Goal: Transaction & Acquisition: Purchase product/service

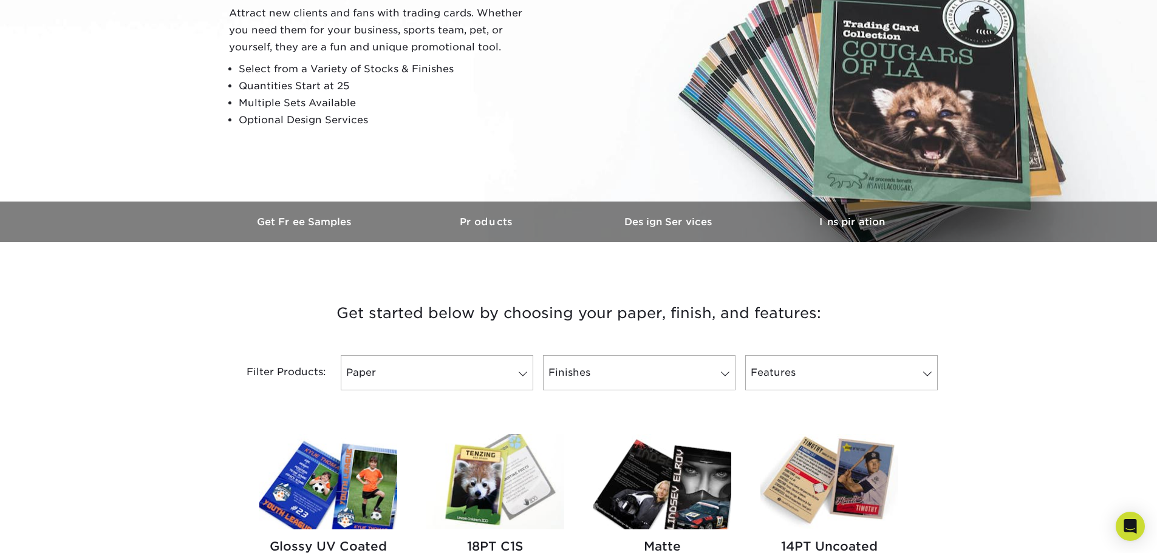
scroll to position [182, 0]
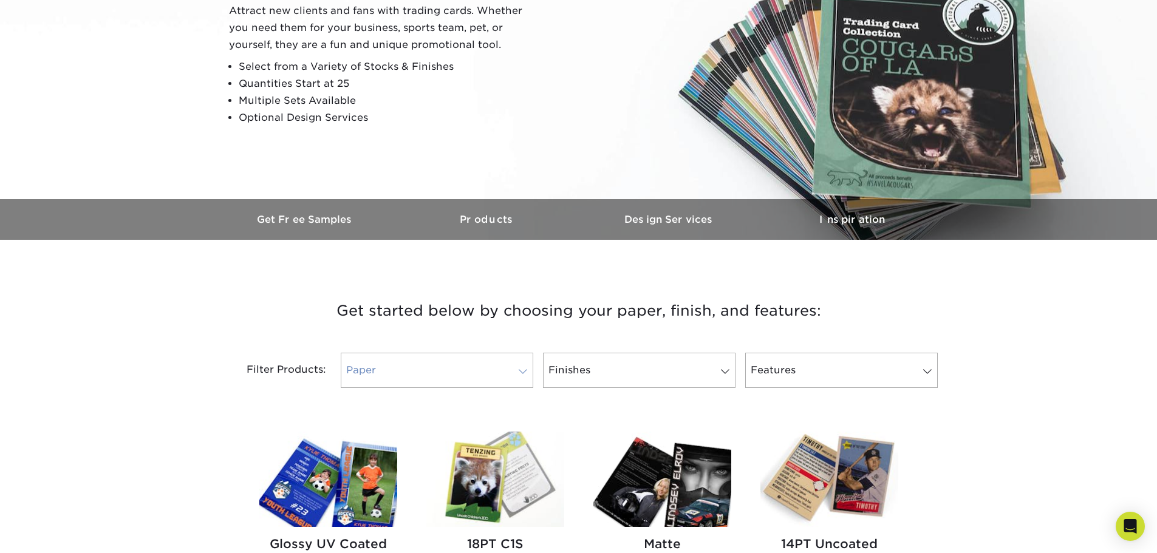
click at [473, 365] on link "Paper" at bounding box center [437, 370] width 192 height 35
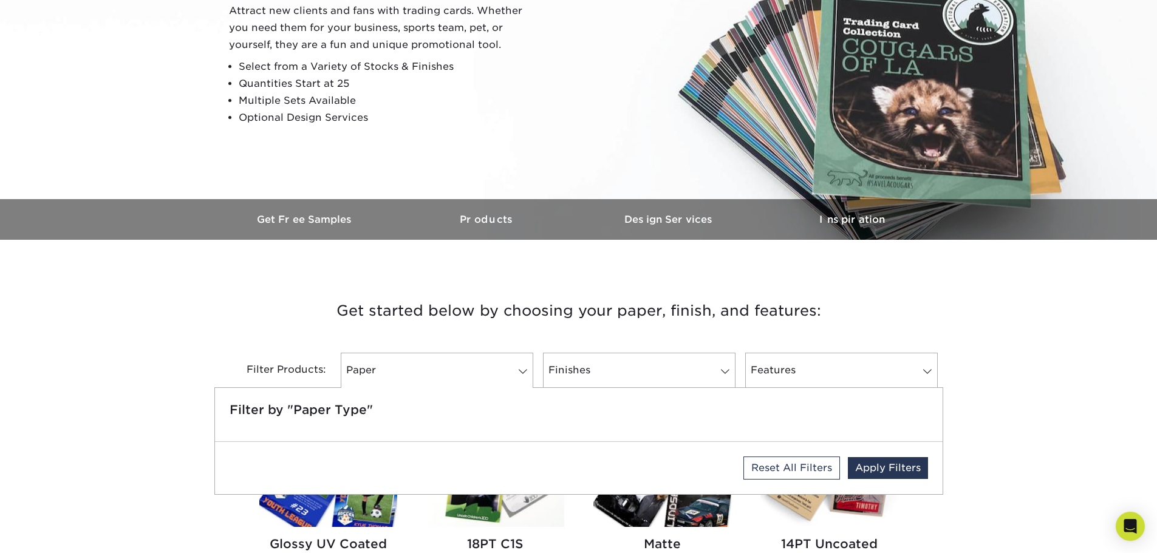
click at [279, 301] on h3 "Get started below by choosing your paper, finish, and features:" at bounding box center [578, 311] width 710 height 55
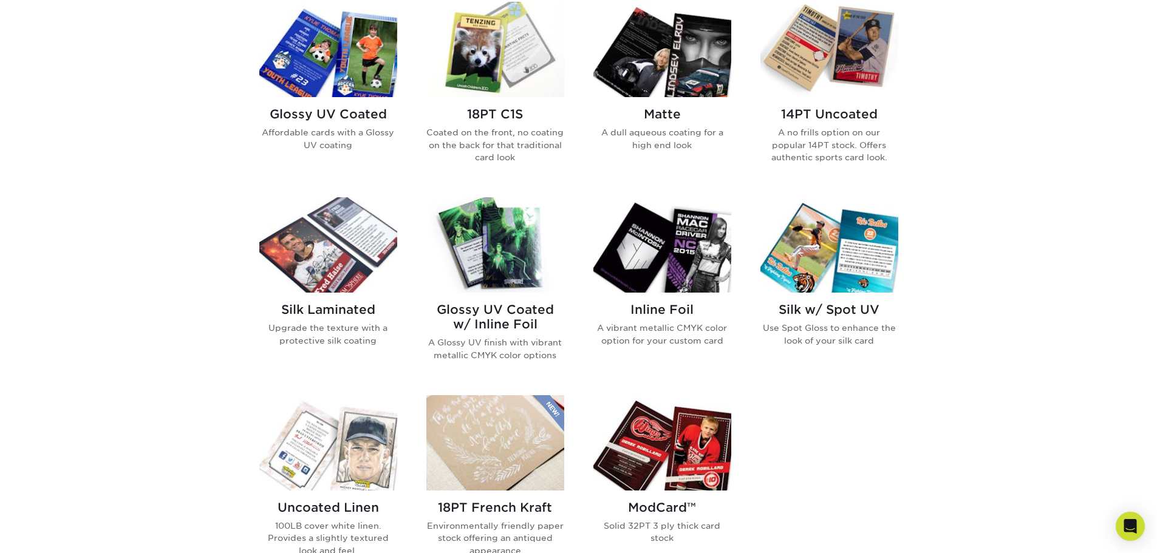
scroll to position [486, 0]
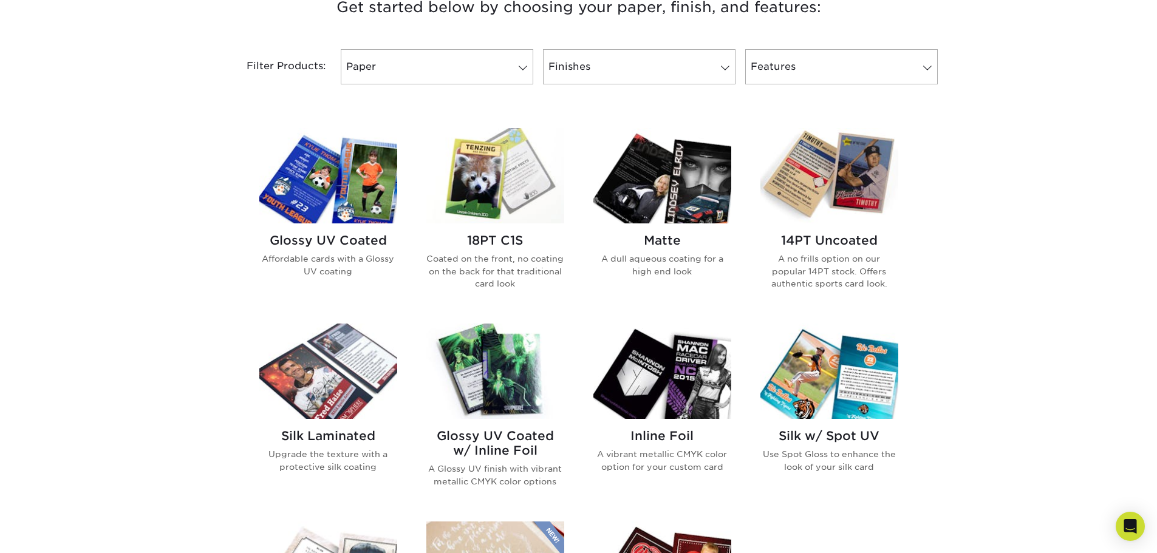
click at [344, 188] on img at bounding box center [328, 175] width 138 height 95
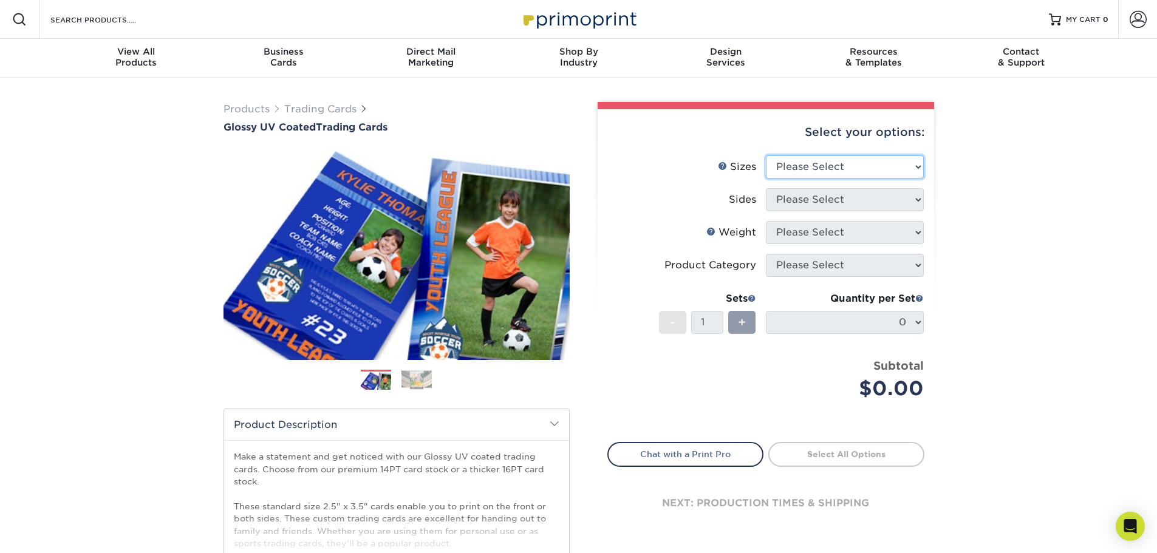
click at [871, 162] on select "Please Select 2.5" x 3.5"" at bounding box center [845, 166] width 158 height 23
select select "2.50x3.50"
click at [766, 155] on select "Please Select 2.5" x 3.5"" at bounding box center [845, 166] width 158 height 23
click at [859, 199] on select "Please Select Print Both Sides Print Front Only" at bounding box center [845, 199] width 158 height 23
select select "13abbda7-1d64-4f25-8bb2-c179b224825d"
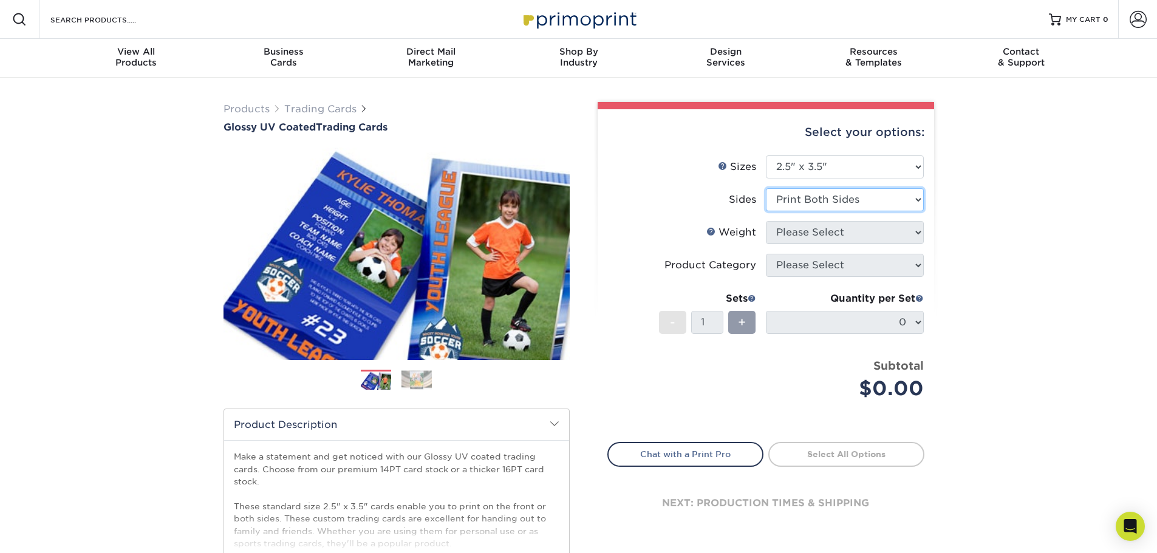
click at [766, 188] on select "Please Select Print Both Sides Print Front Only" at bounding box center [845, 199] width 158 height 23
click at [848, 234] on select "Please Select 16PT 14PT 18PT C1S" at bounding box center [845, 232] width 158 height 23
select select "16PT"
click at [766, 221] on select "Please Select 16PT 14PT 18PT C1S" at bounding box center [845, 232] width 158 height 23
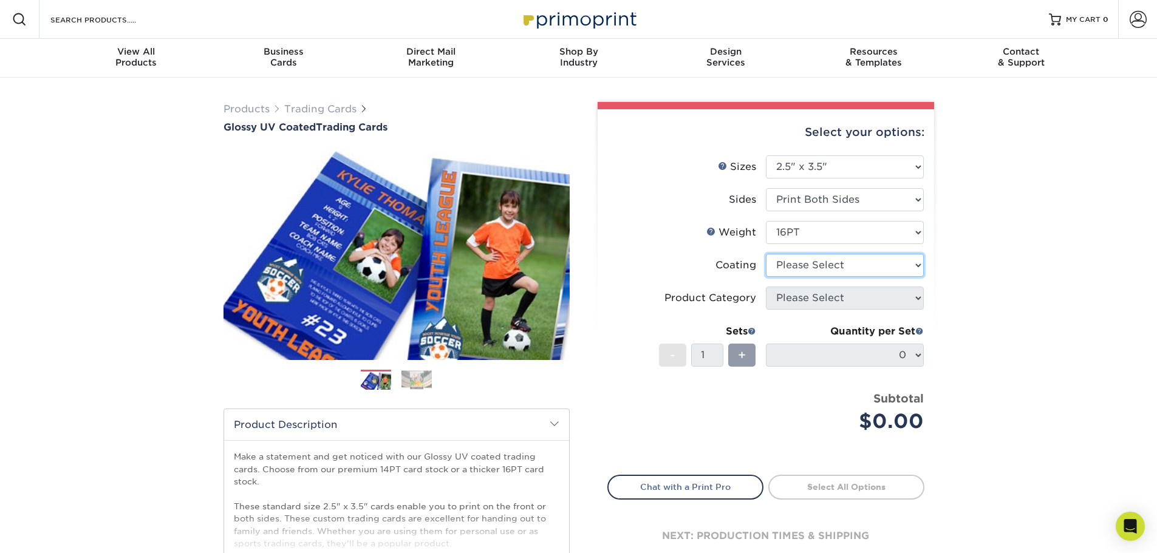
click at [854, 260] on select at bounding box center [845, 265] width 158 height 23
select select "ae367451-b2b8-45df-a344-0f05b6a12993"
click at [766, 254] on select at bounding box center [845, 265] width 158 height 23
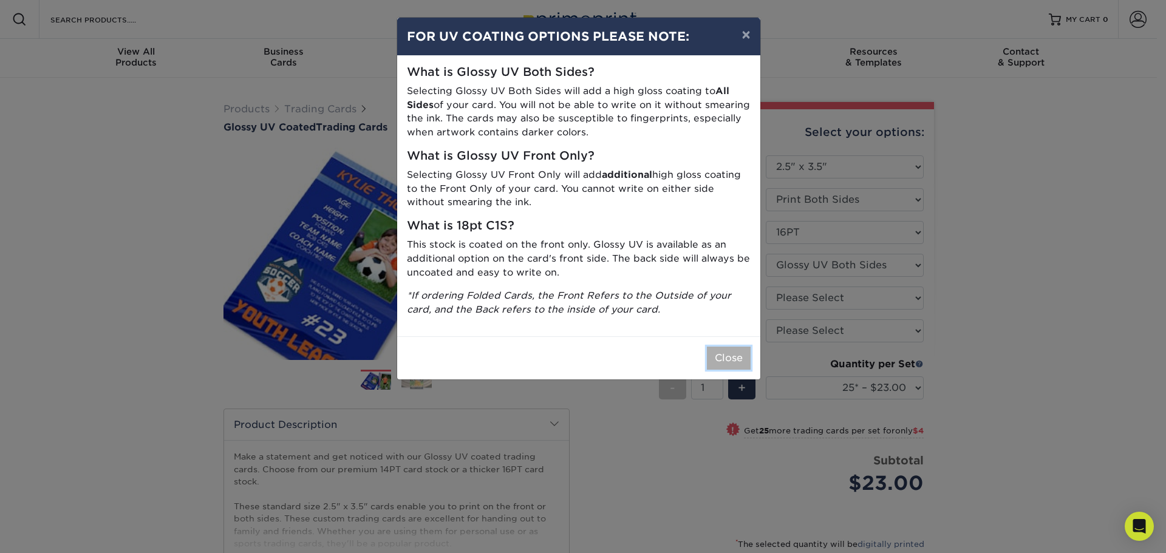
click at [722, 358] on button "Close" at bounding box center [729, 358] width 44 height 23
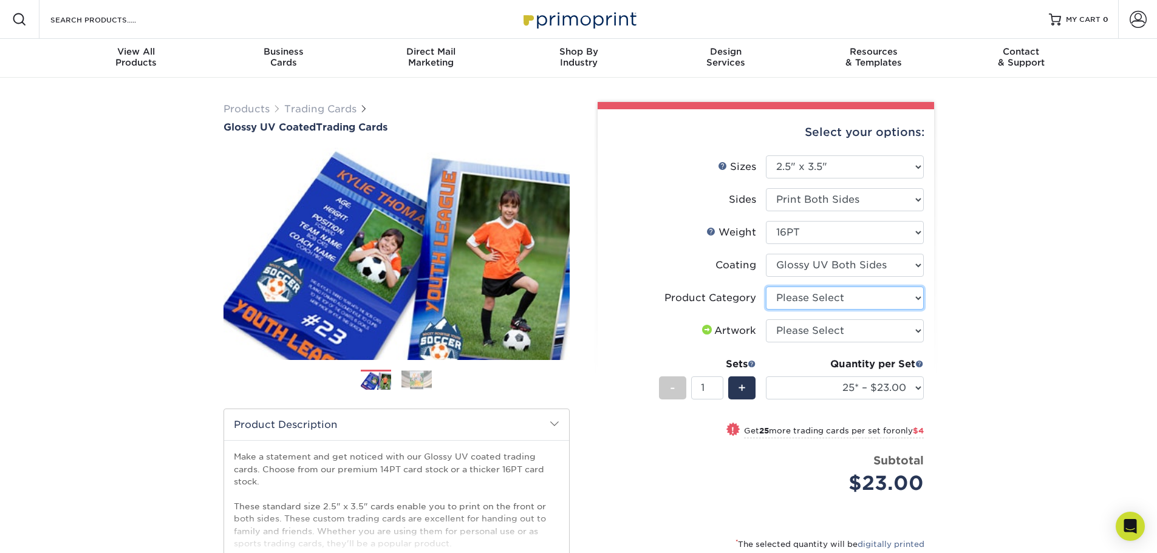
click at [863, 299] on select "Please Select Trading Cards" at bounding box center [845, 298] width 158 height 23
select select "c2f9bce9-36c2-409d-b101-c29d9d031e18"
click at [766, 287] on select "Please Select Trading Cards" at bounding box center [845, 298] width 158 height 23
click at [833, 330] on select "Please Select I will upload files I need a design - $100" at bounding box center [845, 330] width 158 height 23
select select "upload"
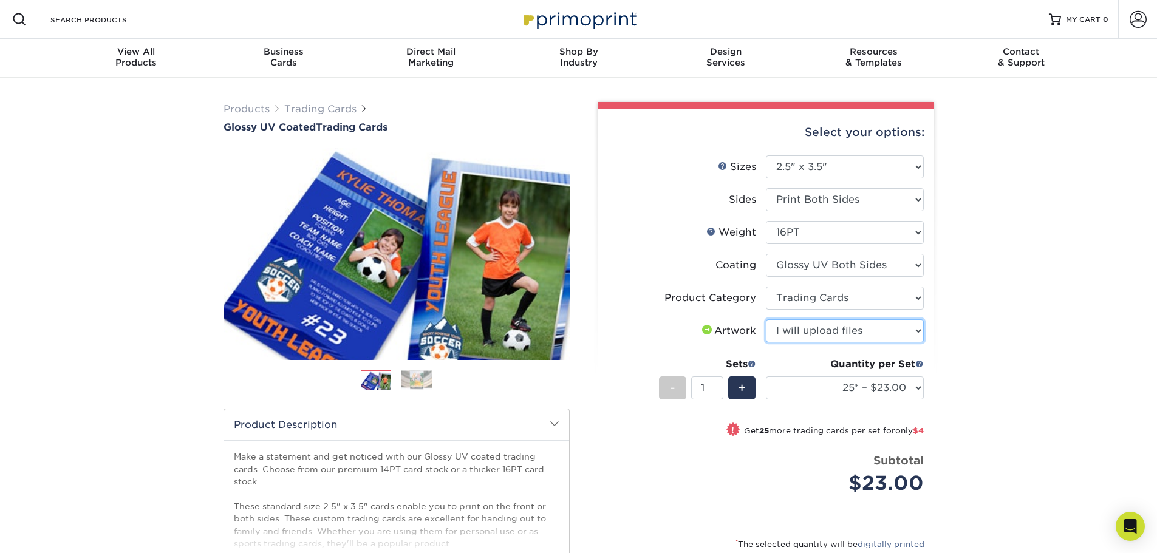
click at [766, 319] on select "Please Select I will upload files I need a design - $100" at bounding box center [845, 330] width 158 height 23
click at [914, 387] on select "25* – $23.00 50* – $27.00 75* – $33.00 100* – $37.00 250* – $47.00 500 – $58.00…" at bounding box center [845, 387] width 158 height 23
click at [766, 376] on select "25* – $23.00 50* – $27.00 75* – $33.00 100* – $37.00 250* – $47.00 500 – $58.00…" at bounding box center [845, 387] width 158 height 23
click at [993, 318] on div "Products Trading Cards Glossy UV Coated Trading Cards Previous Next /" at bounding box center [578, 402] width 1157 height 648
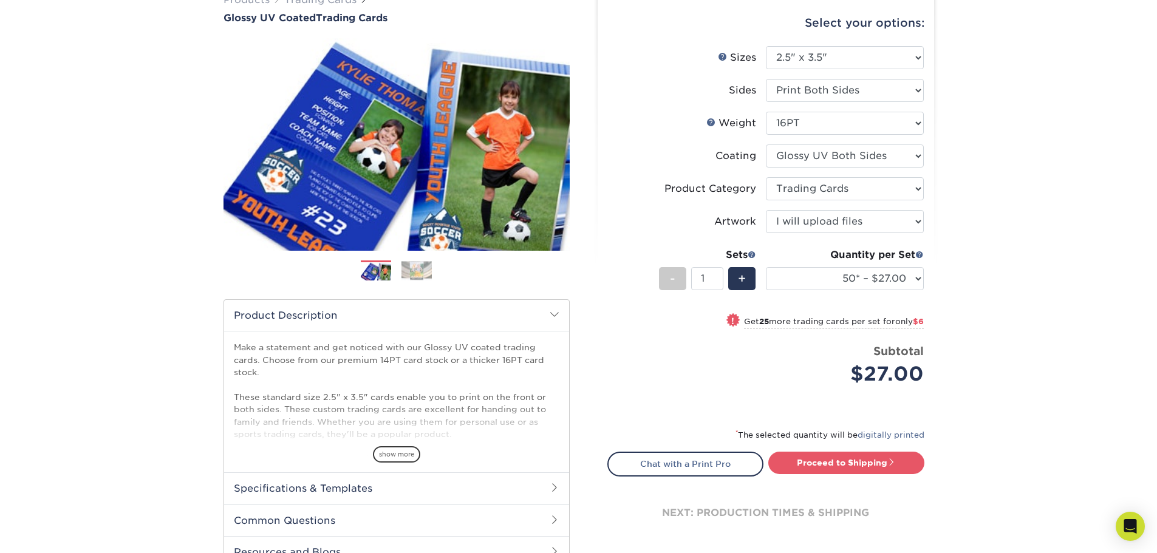
scroll to position [121, 0]
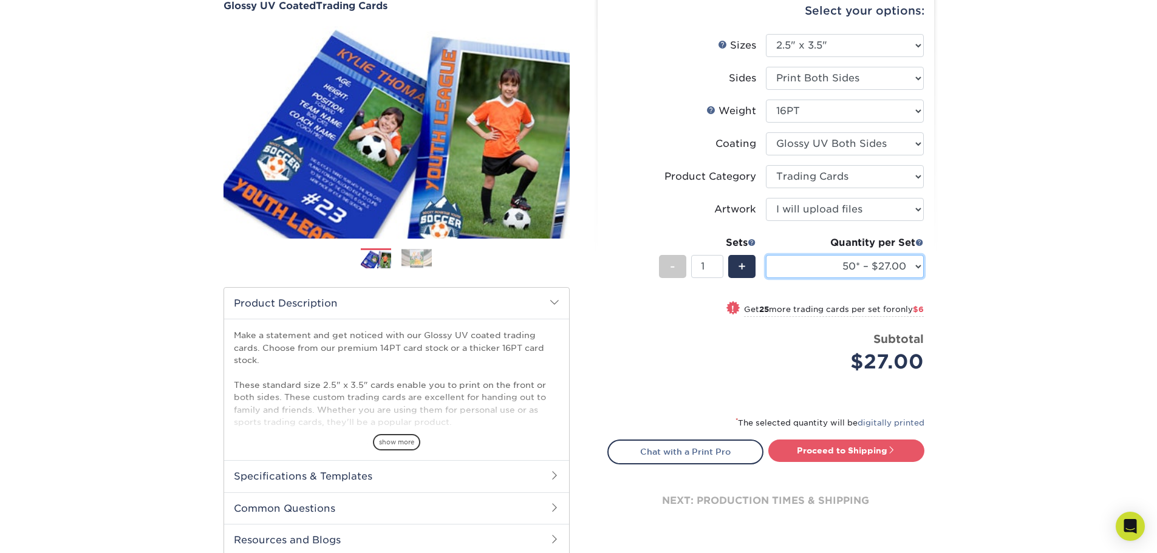
click at [903, 264] on select "25* – $23.00 50* – $27.00 75* – $33.00 100* – $37.00 250* – $47.00 500 – $58.00…" at bounding box center [845, 266] width 158 height 23
select select "25* – $23.00"
click at [766, 255] on select "25* – $23.00 50* – $27.00 75* – $33.00 100* – $37.00 250* – $47.00 500 – $58.00…" at bounding box center [845, 266] width 158 height 23
click at [955, 281] on div "Products Trading Cards Glossy UV Coated Trading Cards Previous Next /" at bounding box center [578, 280] width 1157 height 648
click at [860, 456] on link "Proceed to Shipping" at bounding box center [846, 451] width 156 height 22
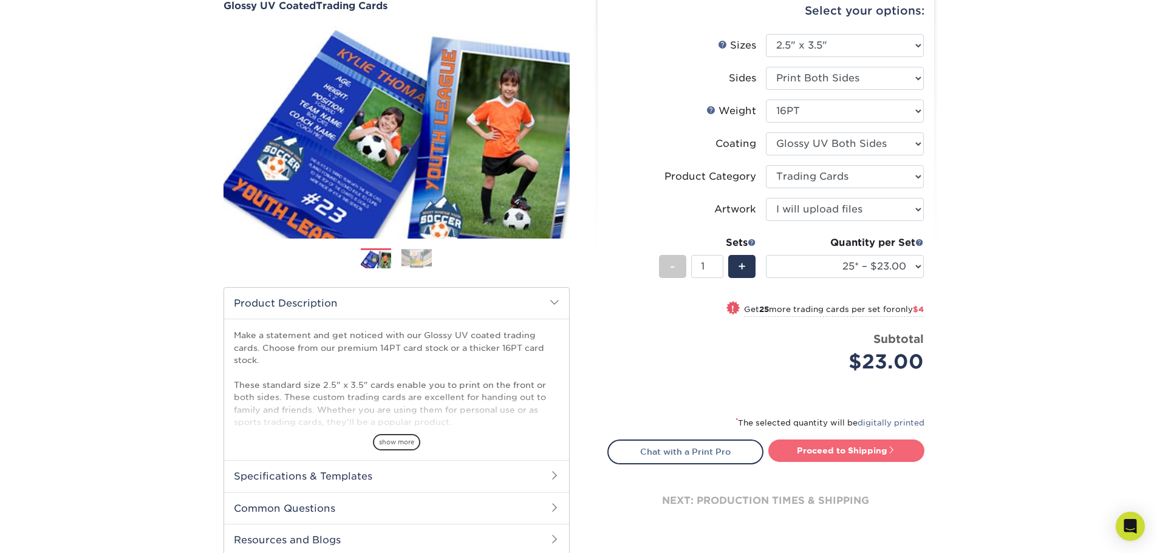
type input "Set 1"
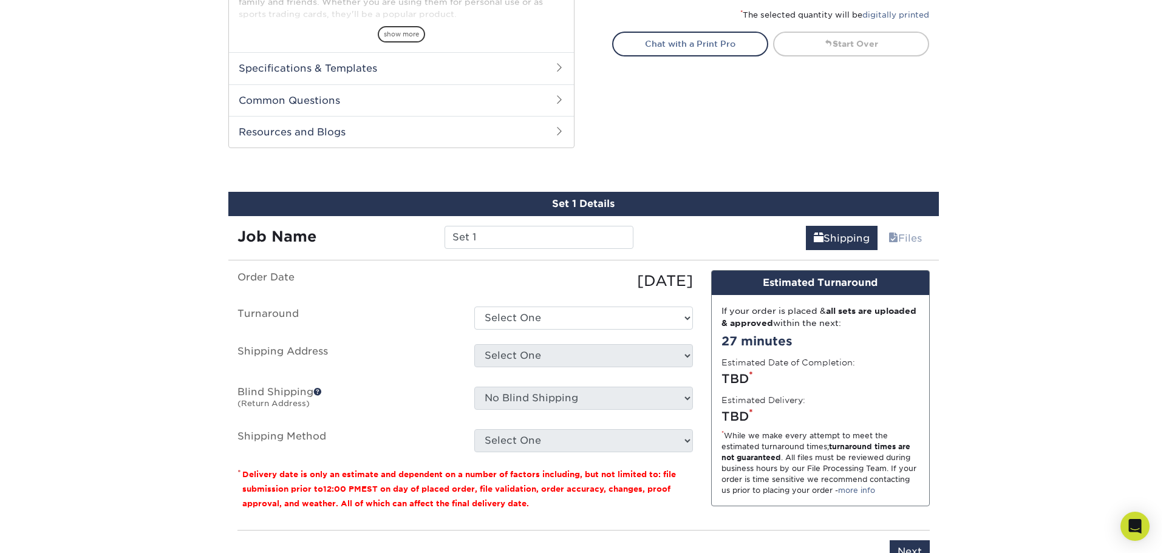
scroll to position [618, 0]
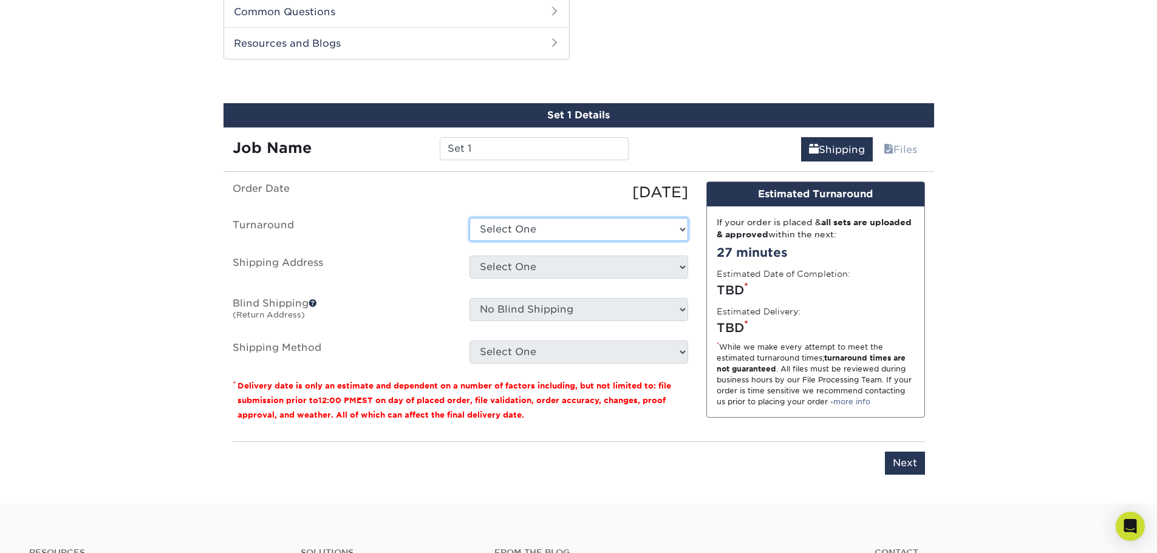
click at [568, 231] on select "Select One 2-4 Business Days 2 Day Next Business Day" at bounding box center [578, 229] width 219 height 23
select select "ef1172ad-6318-4692-b71b-0c3b021d6cc2"
click at [469, 218] on select "Select One 2-4 Business Days 2 Day Next Business Day" at bounding box center [578, 229] width 219 height 23
click at [582, 267] on select "Select One + Add New Address - Login" at bounding box center [578, 267] width 219 height 23
select select "newaddress"
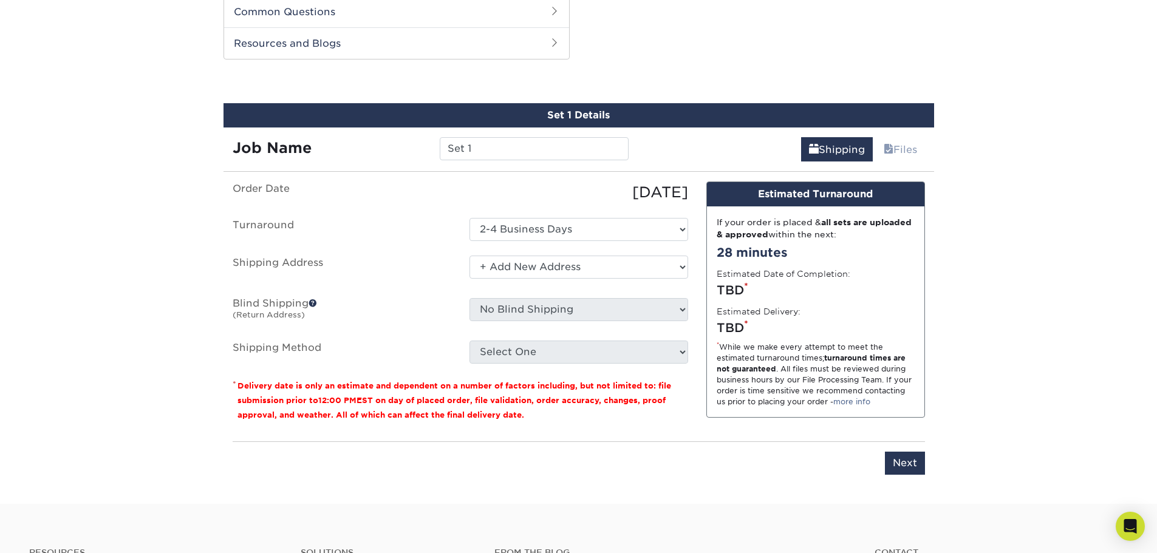
click at [469, 256] on select "Select One + Add New Address - Login" at bounding box center [578, 267] width 219 height 23
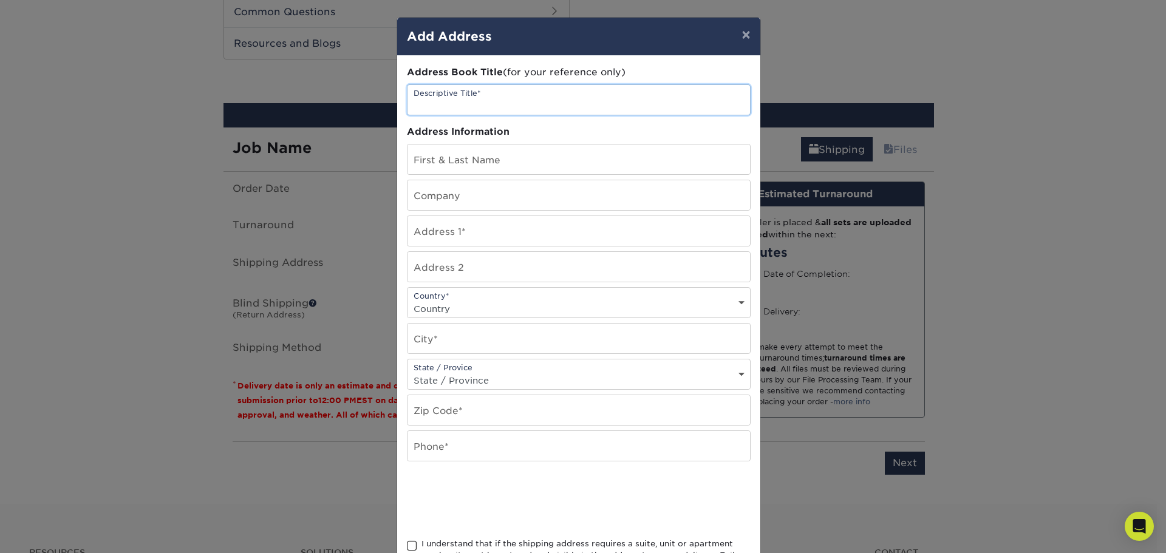
click at [491, 100] on input "text" at bounding box center [578, 100] width 342 height 30
type input "1"
type input "bryan hollis"
type input "5 tenney st"
select select "US"
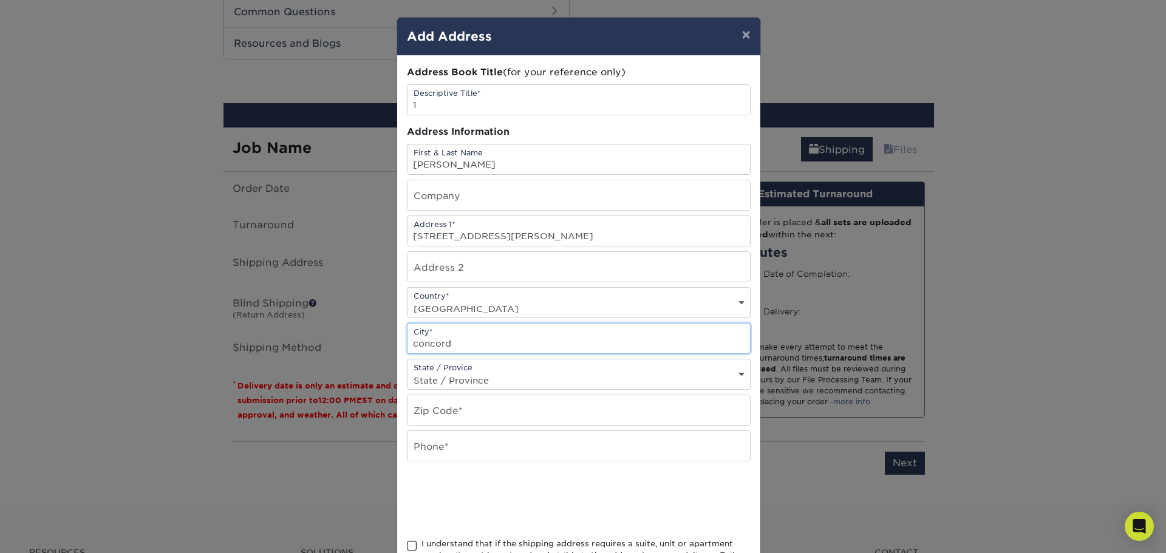
type input "concord"
select select "NH"
type input "03301"
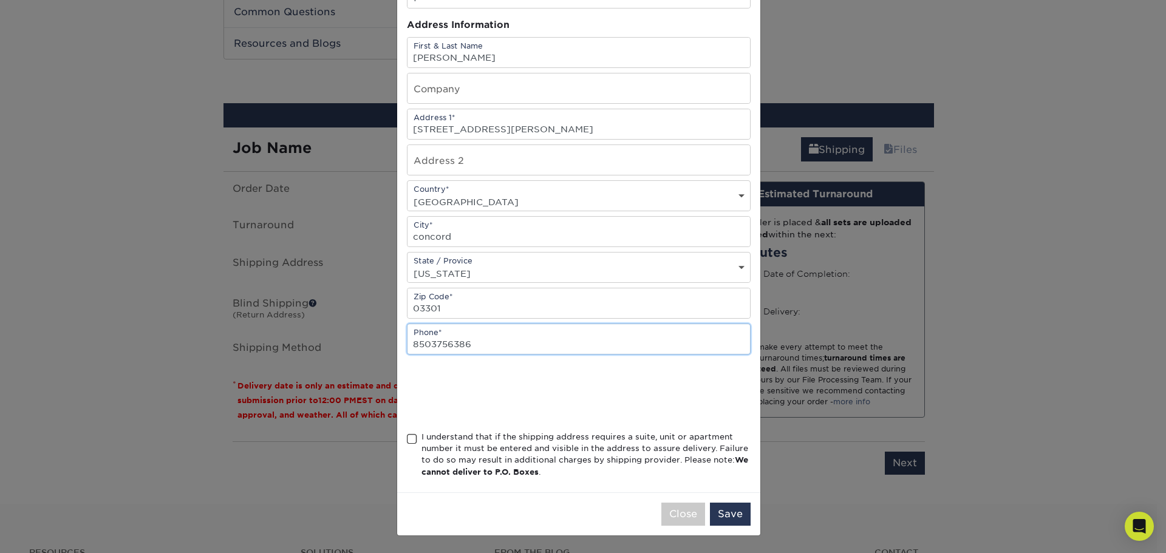
type input "8503756386"
click at [407, 440] on span at bounding box center [412, 440] width 10 height 12
click at [0, 0] on input "I understand that if the shipping address requires a suite, unit or apartment n…" at bounding box center [0, 0] width 0 height 0
click at [730, 517] on button "Save" at bounding box center [730, 514] width 41 height 23
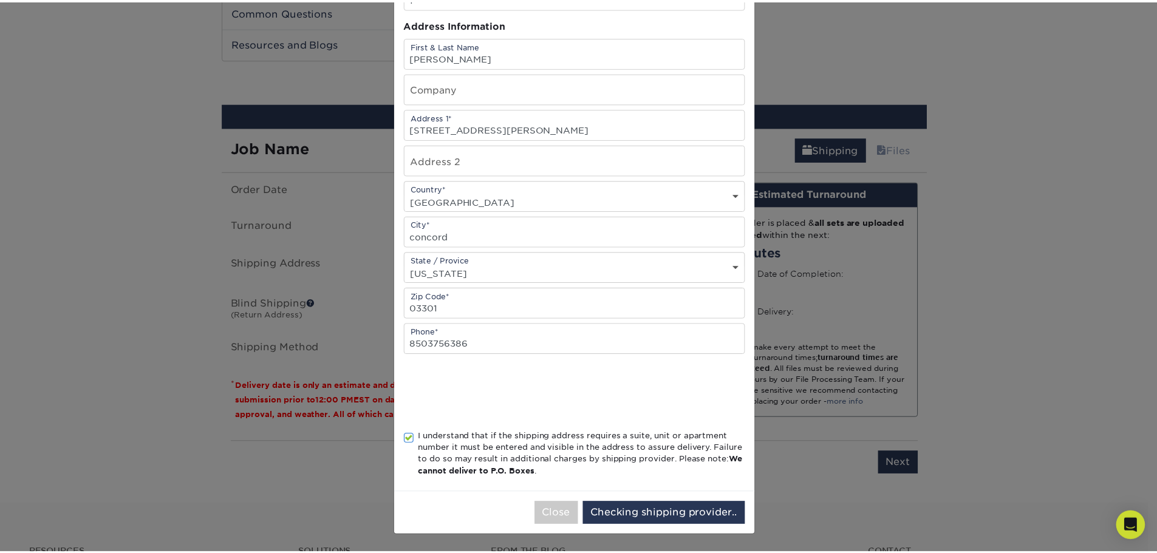
scroll to position [0, 0]
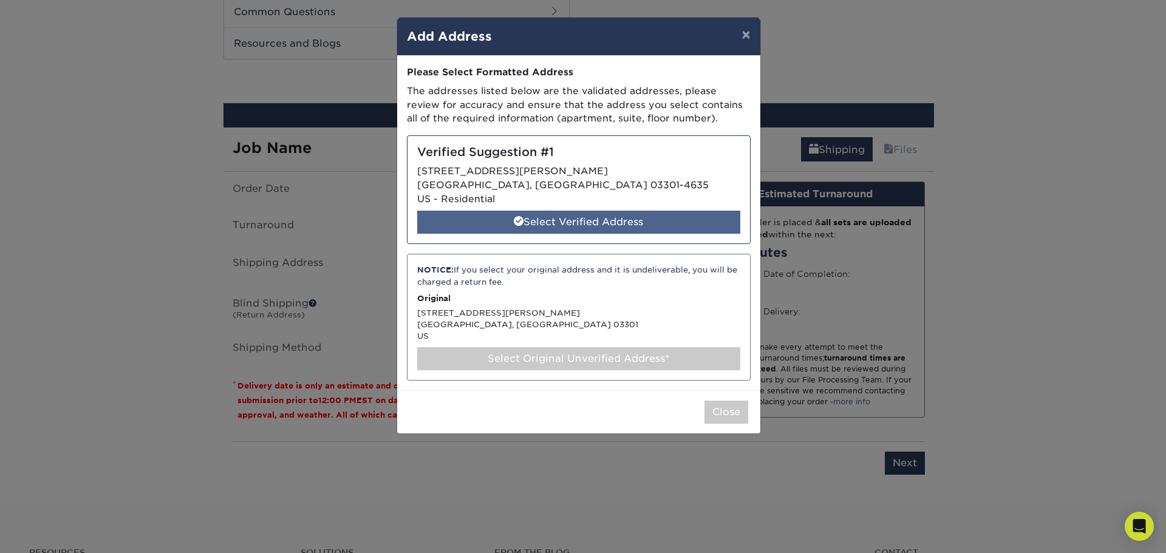
click at [584, 222] on div "Select Verified Address" at bounding box center [578, 222] width 323 height 23
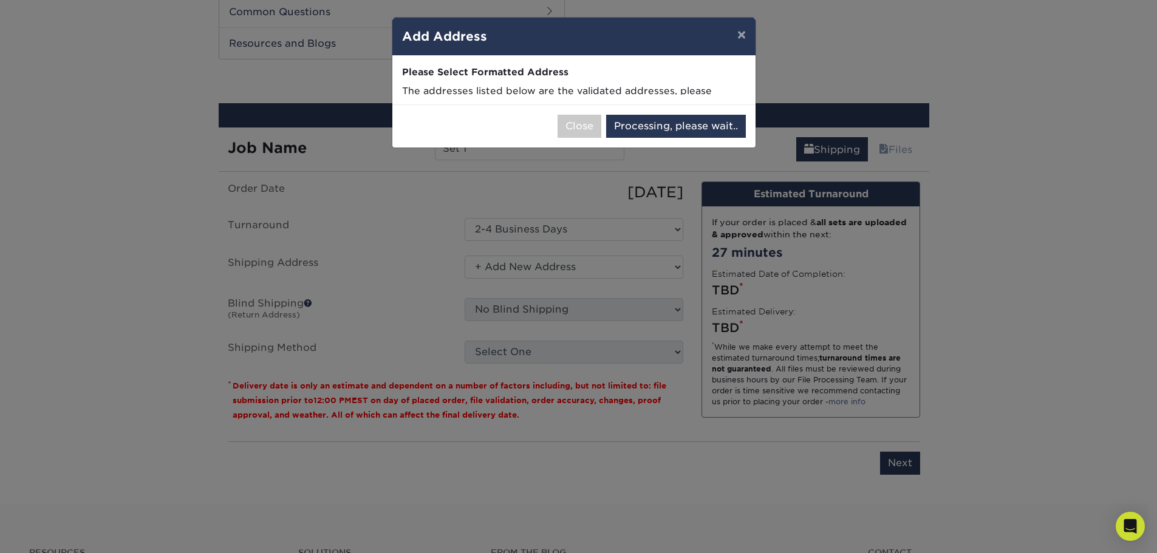
select select "286534"
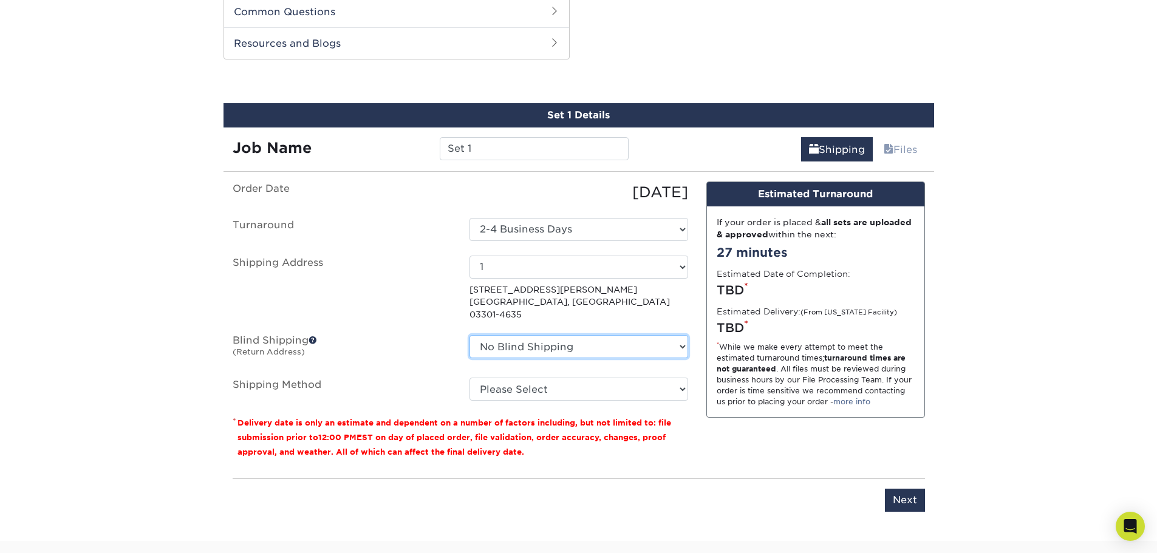
click at [565, 336] on select "No Blind Shipping + Add New Address" at bounding box center [578, 346] width 219 height 23
click at [370, 335] on label "Blind Shipping (Return Address)" at bounding box center [341, 349] width 237 height 28
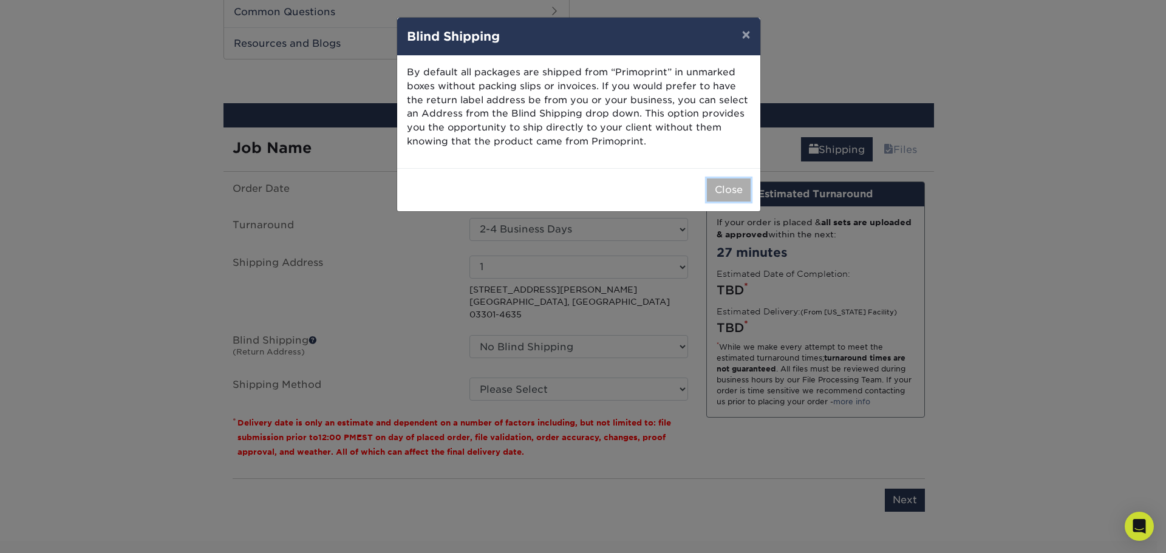
click at [721, 196] on button "Close" at bounding box center [729, 190] width 44 height 23
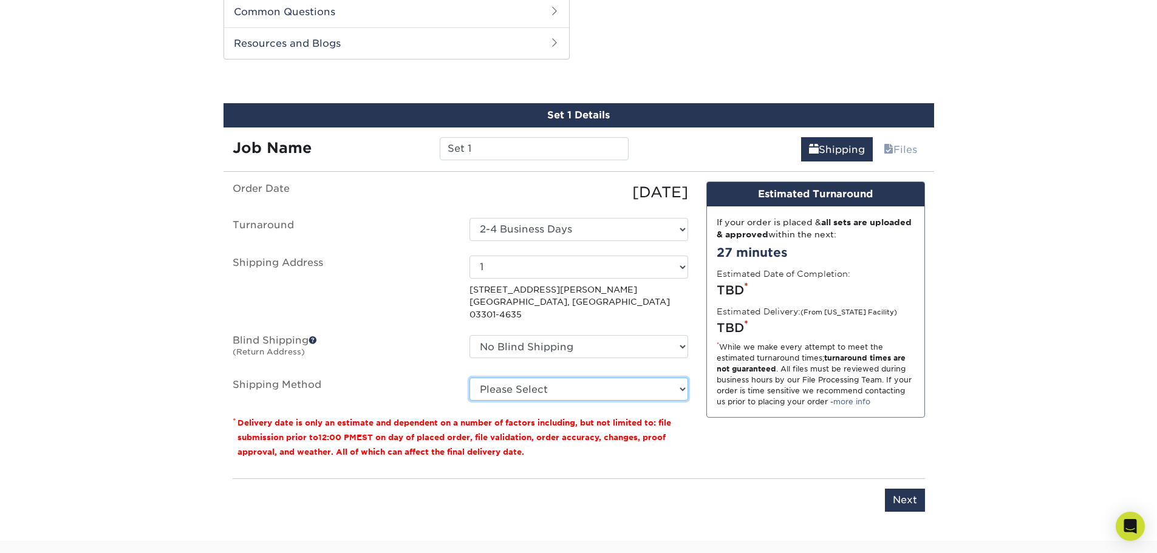
click at [540, 383] on select "Please Select 3 Day Shipping Service (+$16.68) Ground Shipping (+$16.92) 2 Day …" at bounding box center [578, 389] width 219 height 23
select select "12"
click at [469, 378] on select "Please Select 3 Day Shipping Service (+$16.68) Ground Shipping (+$16.92) 2 Day …" at bounding box center [578, 389] width 219 height 23
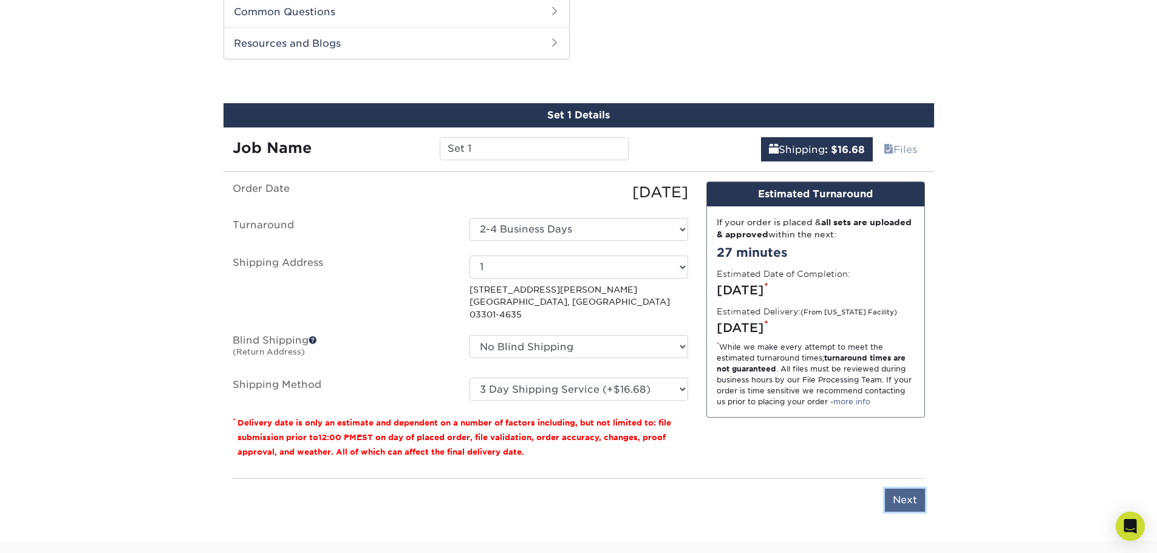
click at [907, 489] on input "Next" at bounding box center [905, 500] width 40 height 23
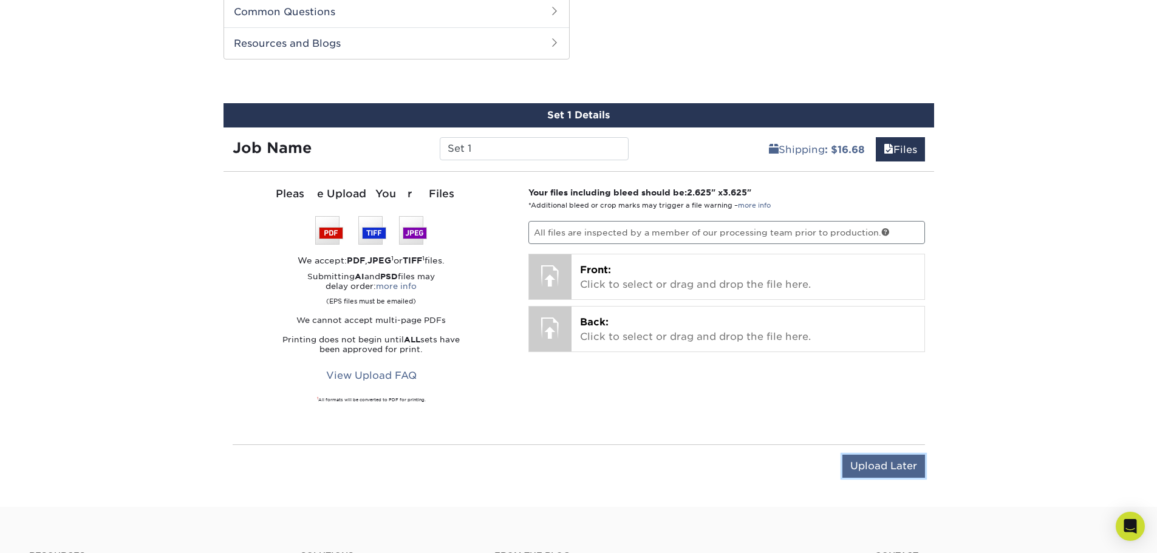
click at [862, 470] on input "Upload Later" at bounding box center [883, 466] width 83 height 23
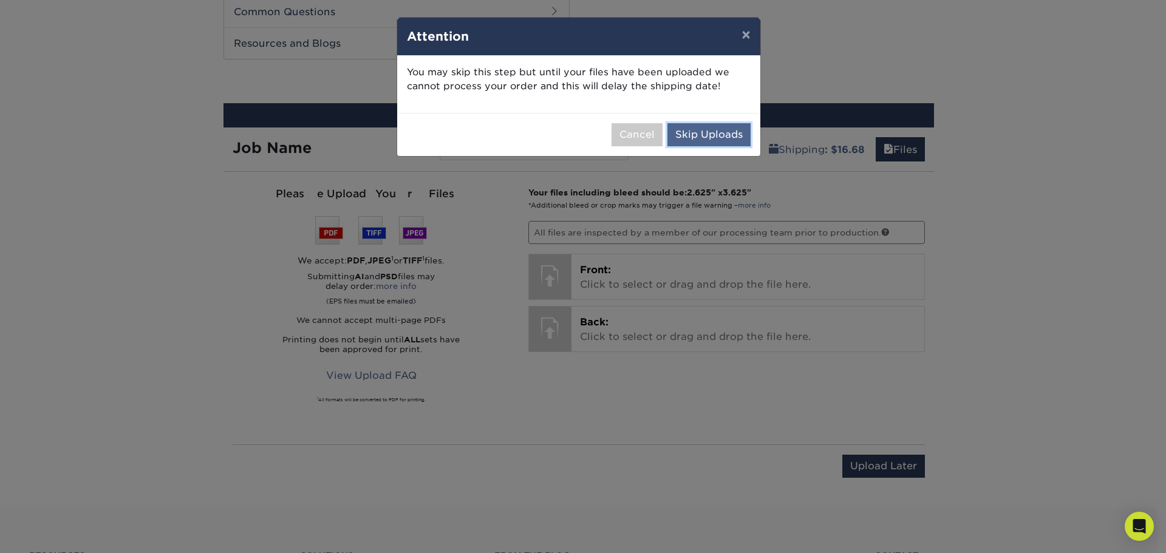
click at [697, 142] on button "Skip Uploads" at bounding box center [708, 134] width 83 height 23
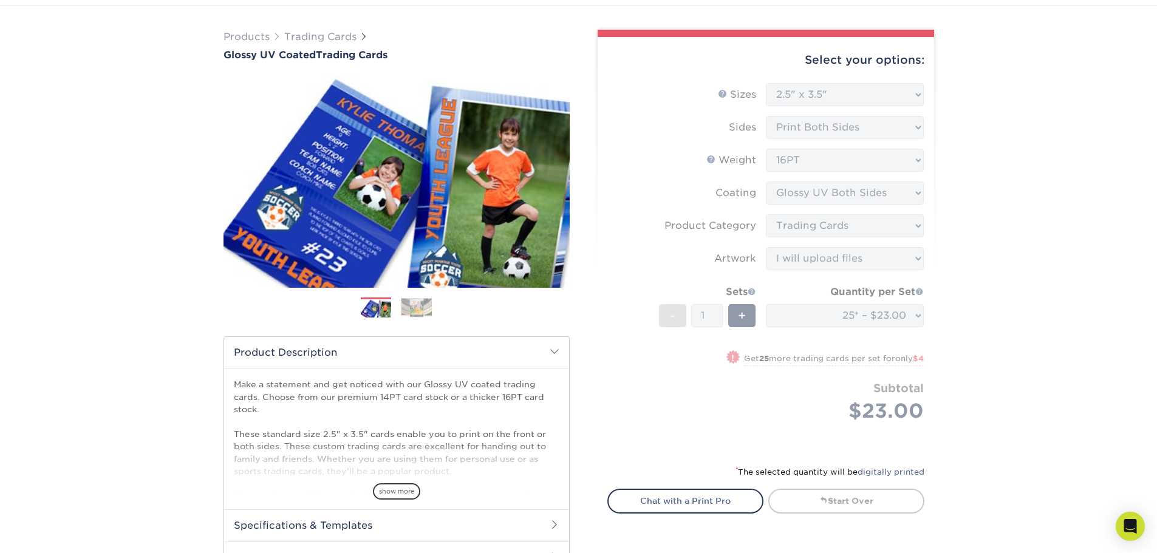
scroll to position [72, 0]
